Goal: Find specific page/section: Find specific page/section

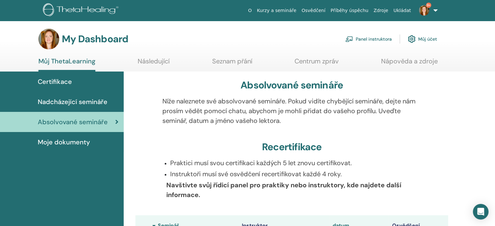
click at [52, 80] on span "Certifikace" at bounding box center [55, 82] width 34 height 10
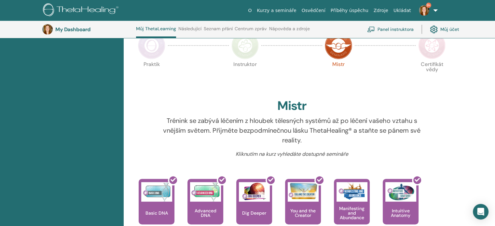
scroll to position [120, 0]
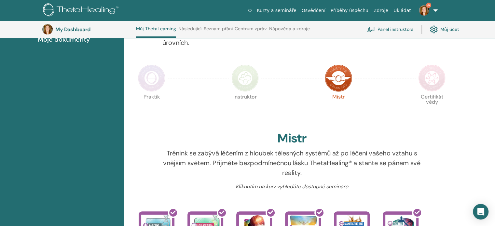
click at [429, 79] on img at bounding box center [431, 77] width 27 height 27
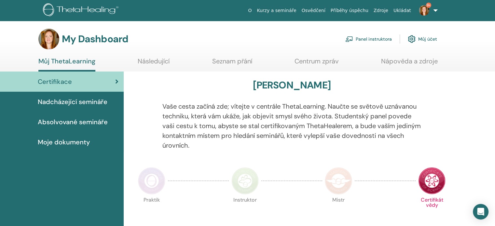
click at [338, 177] on img at bounding box center [338, 180] width 27 height 27
